Goal: Transaction & Acquisition: Purchase product/service

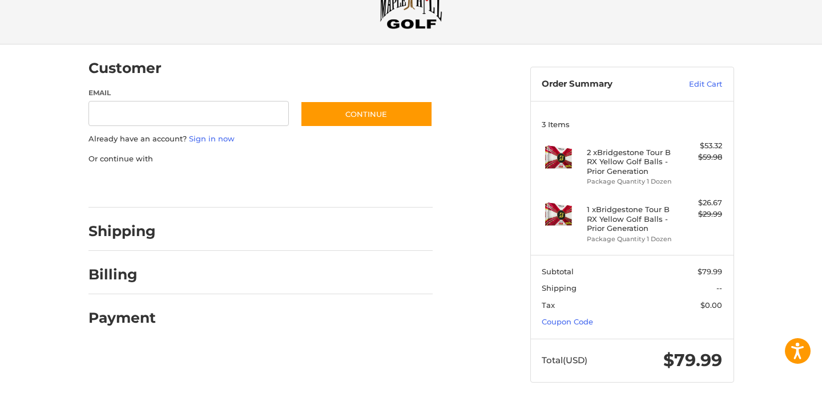
scroll to position [54, 0]
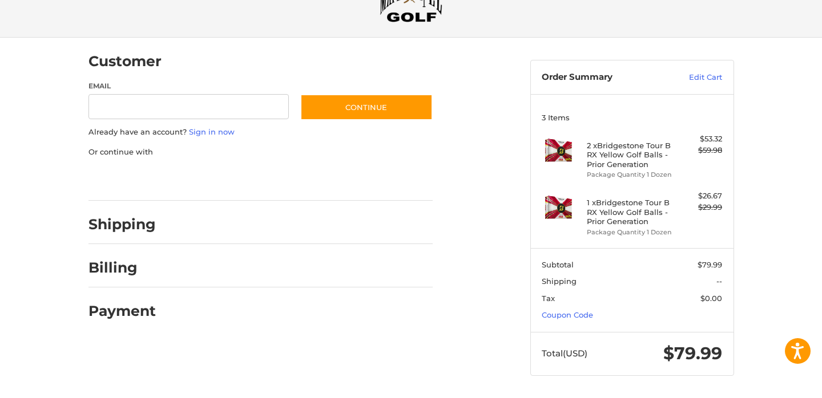
click at [186, 106] on input "Email" at bounding box center [188, 107] width 201 height 26
type input "**********"
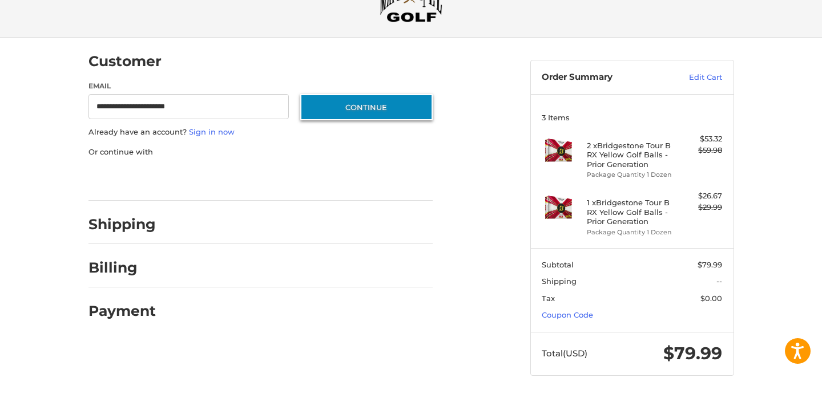
click at [352, 107] on button "Continue" at bounding box center [366, 107] width 132 height 26
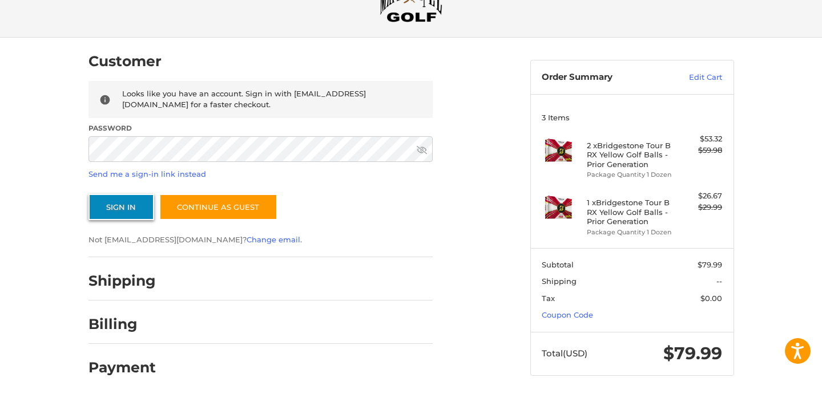
click at [124, 213] on button "Sign In" at bounding box center [121, 207] width 66 height 26
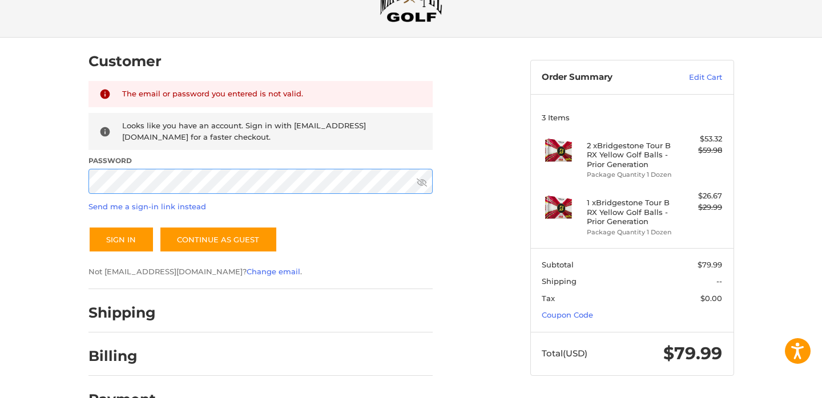
click at [71, 180] on div "Customer Returning Customer The email or password you entered is not valid. Loo…" at bounding box center [411, 234] width 685 height 393
click at [122, 235] on button "Sign In" at bounding box center [121, 240] width 66 height 26
click at [80, 176] on div "Customer Returning Customer The email or password you entered is not valid. Loo…" at bounding box center [301, 228] width 442 height 381
click at [125, 235] on button "Sign In" at bounding box center [121, 240] width 66 height 26
click at [124, 237] on button "Sign In" at bounding box center [121, 240] width 66 height 26
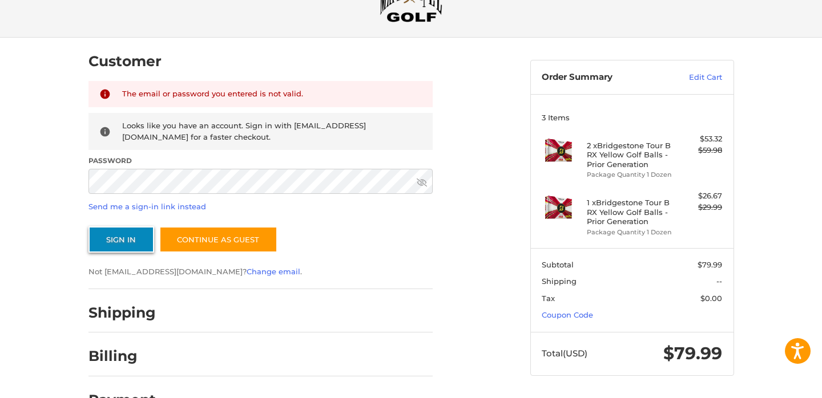
click at [115, 230] on button "Sign In" at bounding box center [121, 240] width 66 height 26
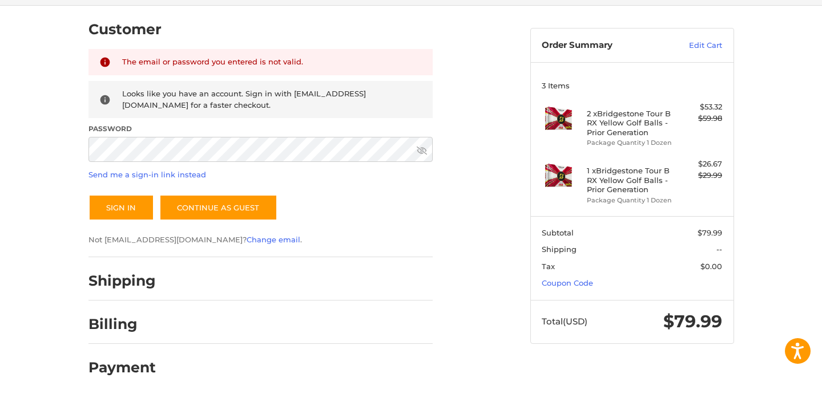
scroll to position [0, 0]
